Goal: Task Accomplishment & Management: Manage account settings

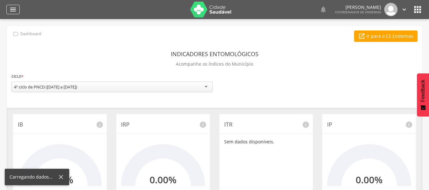
click at [14, 9] on icon "" at bounding box center [13, 10] width 8 height 8
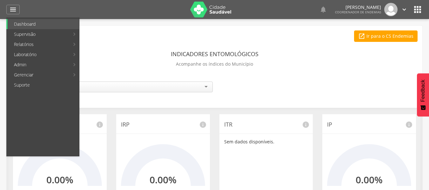
click at [127, 89] on ul "Mapeamento de quadras Ruas Exportação esquistossomose" at bounding box center [115, 86] width 73 height 139
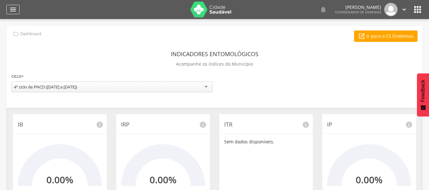
click at [10, 5] on div "" at bounding box center [12, 10] width 13 height 10
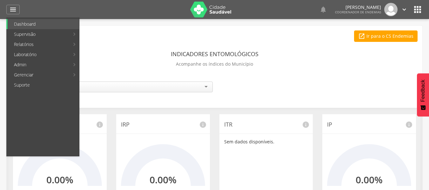
click at [94, 34] on link "Ciclos" at bounding box center [116, 34] width 71 height 10
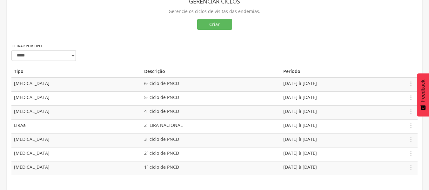
scroll to position [44, 0]
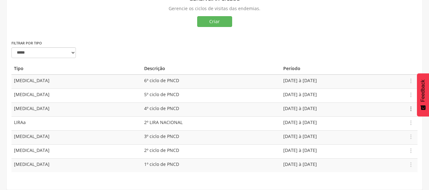
click at [413, 108] on icon "" at bounding box center [411, 108] width 7 height 7
click at [383, 92] on link "Editar" at bounding box center [389, 91] width 50 height 8
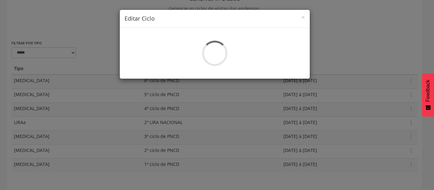
select select "*"
type input "**********"
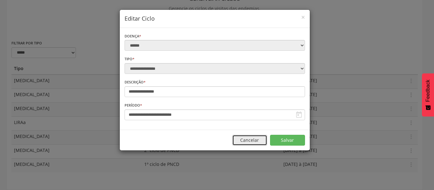
click at [258, 135] on button "Cancelar" at bounding box center [249, 140] width 35 height 11
